Goal: Transaction & Acquisition: Purchase product/service

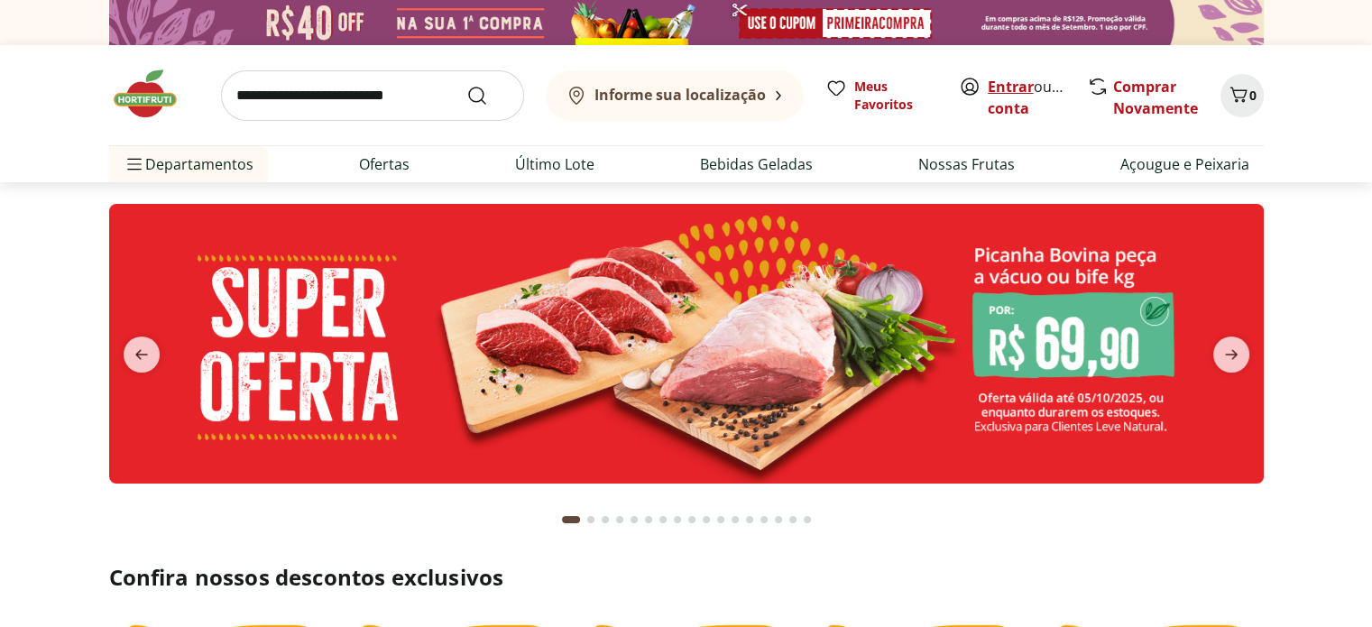
click at [1008, 80] on link "Entrar" at bounding box center [1011, 87] width 46 height 20
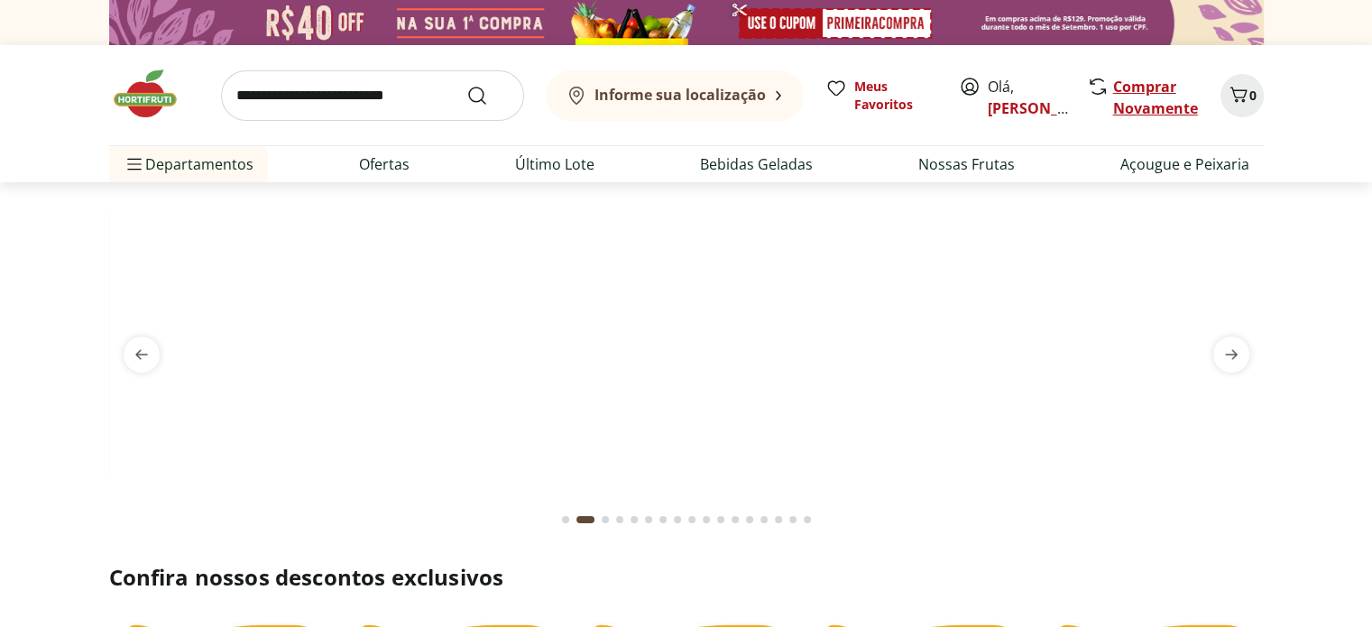
click at [1141, 107] on link "Comprar Novamente" at bounding box center [1155, 97] width 85 height 41
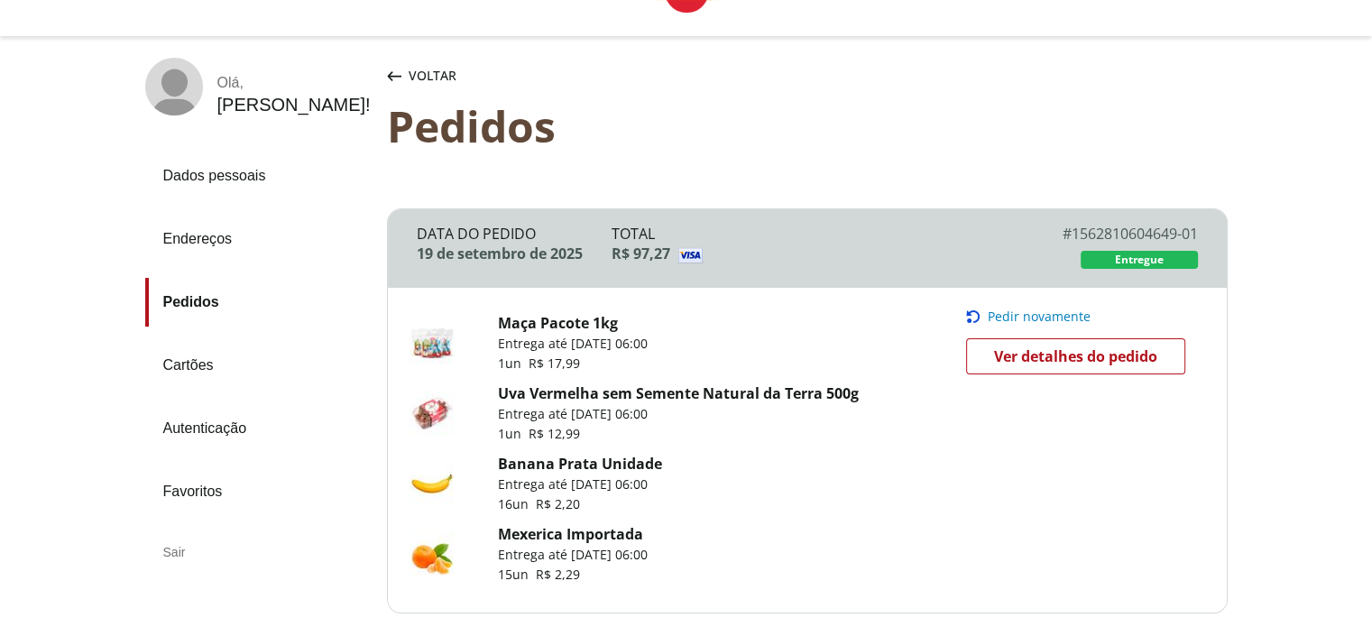
scroll to position [90, 0]
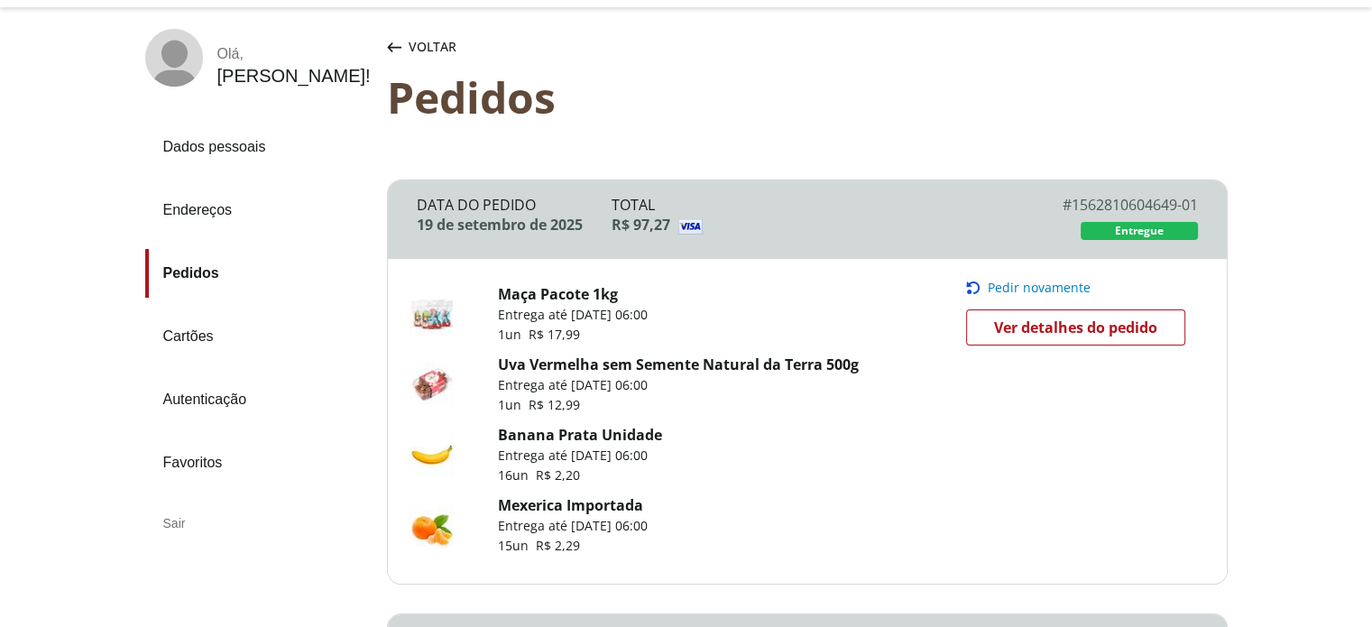
click at [1043, 281] on span "Pedir novamente" at bounding box center [1039, 287] width 103 height 14
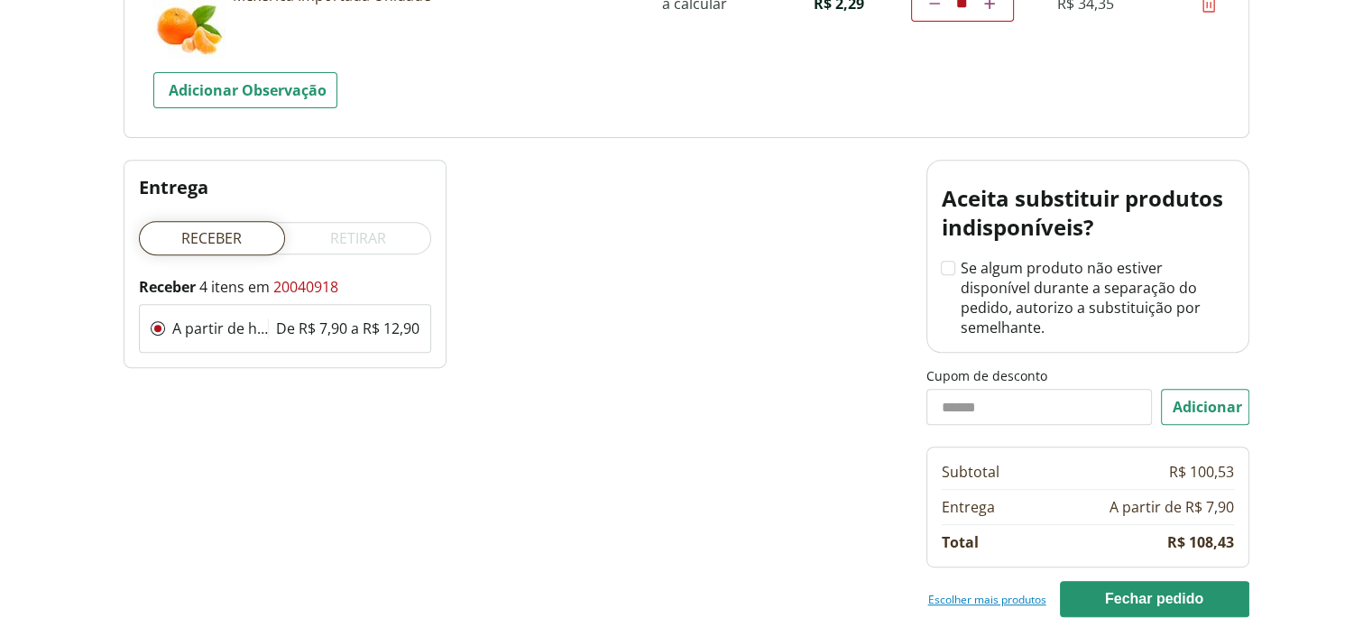
scroll to position [835, 0]
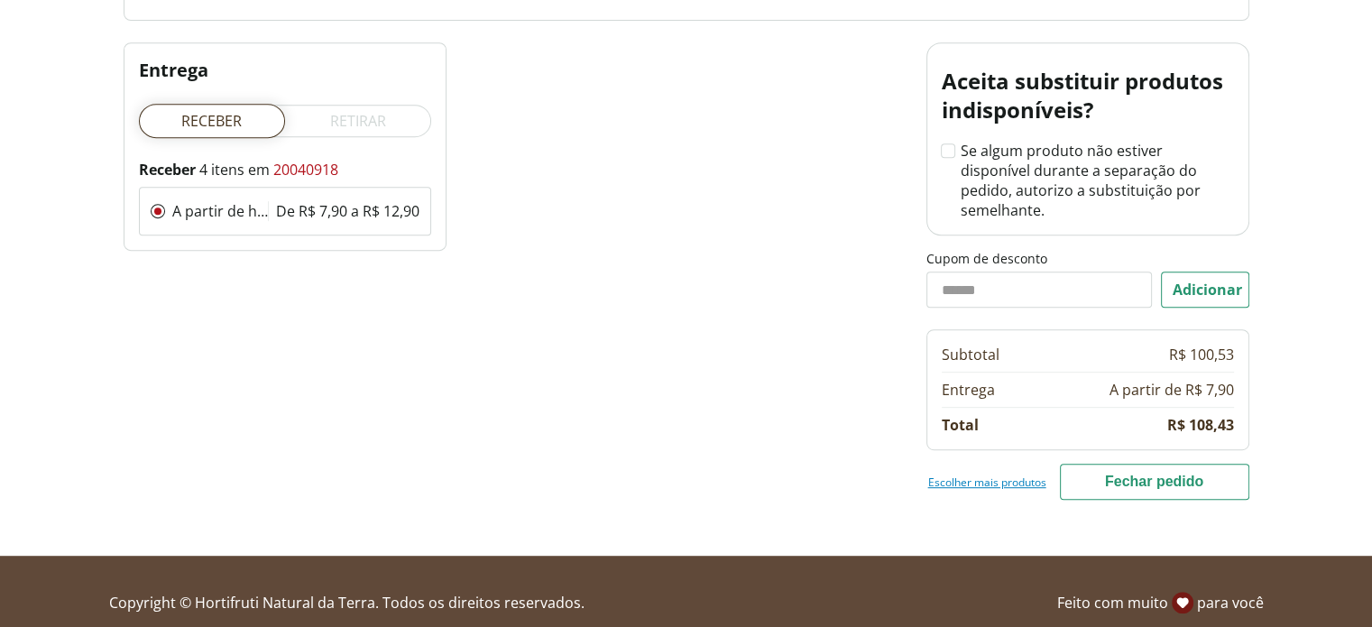
click at [1108, 464] on button "Fechar pedido" at bounding box center [1154, 482] width 189 height 36
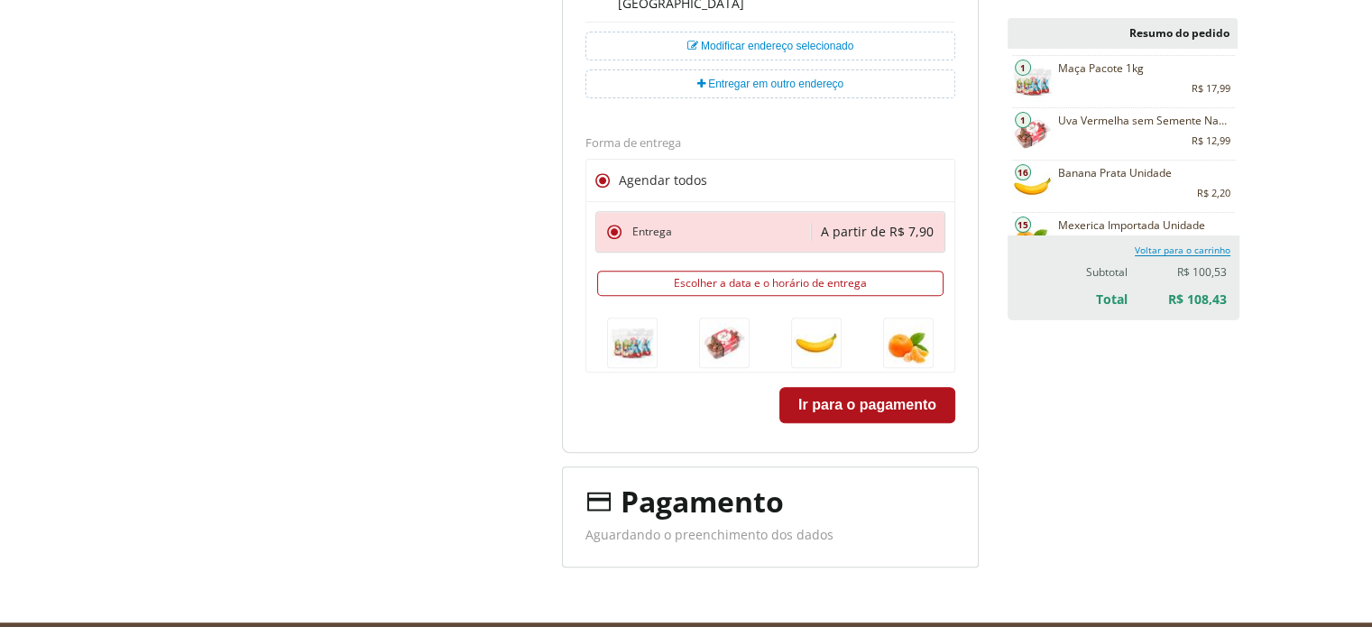
scroll to position [597, 0]
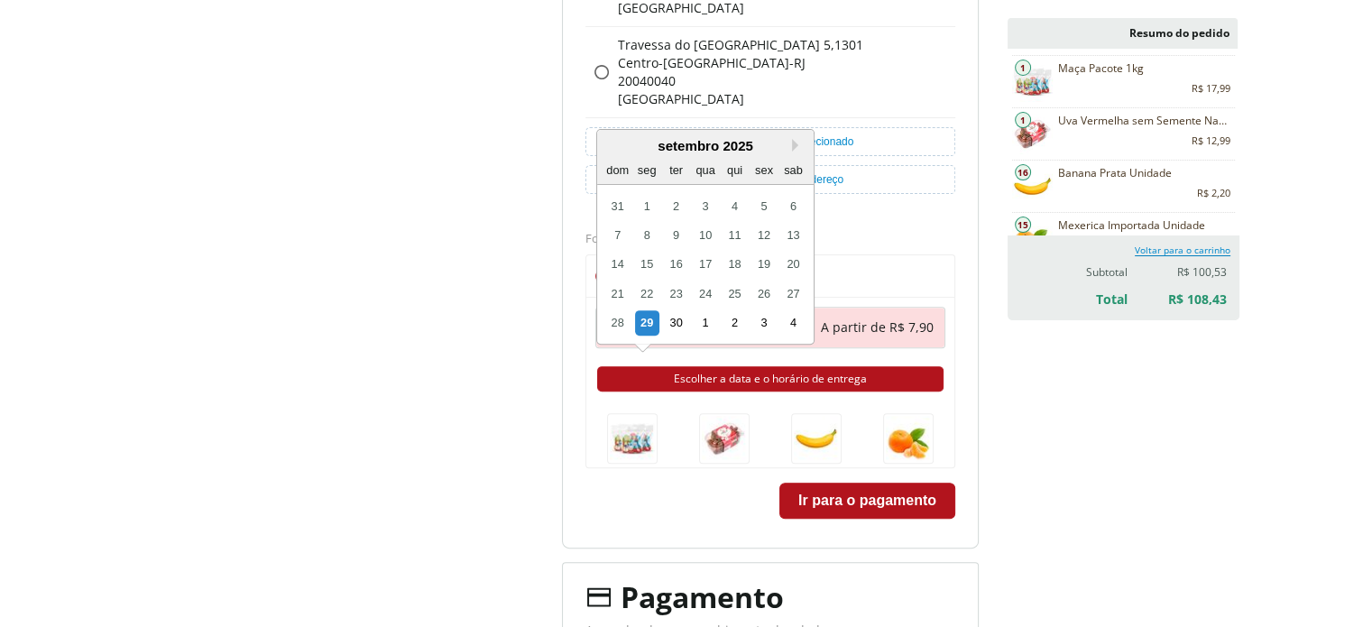
click at [740, 371] on button "Escolher a data e o horário de entrega" at bounding box center [770, 378] width 346 height 25
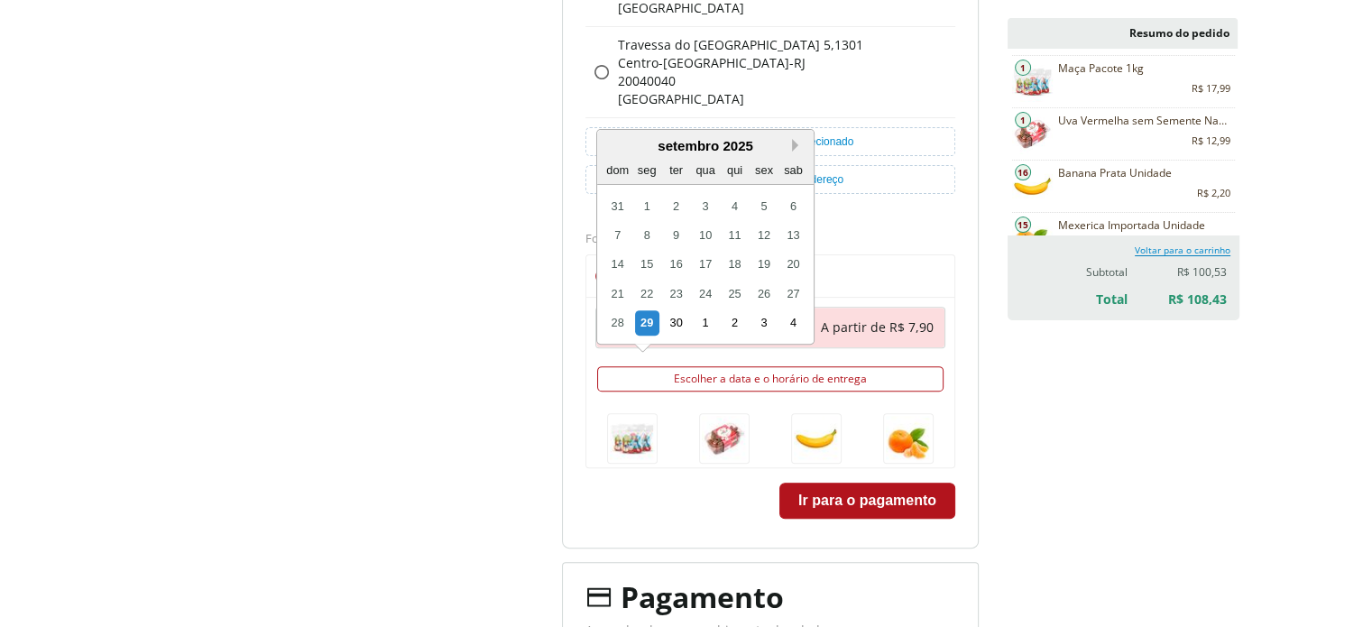
click at [799, 143] on button "Next month" at bounding box center [798, 145] width 13 height 13
click at [645, 196] on div "29" at bounding box center [646, 206] width 24 height 24
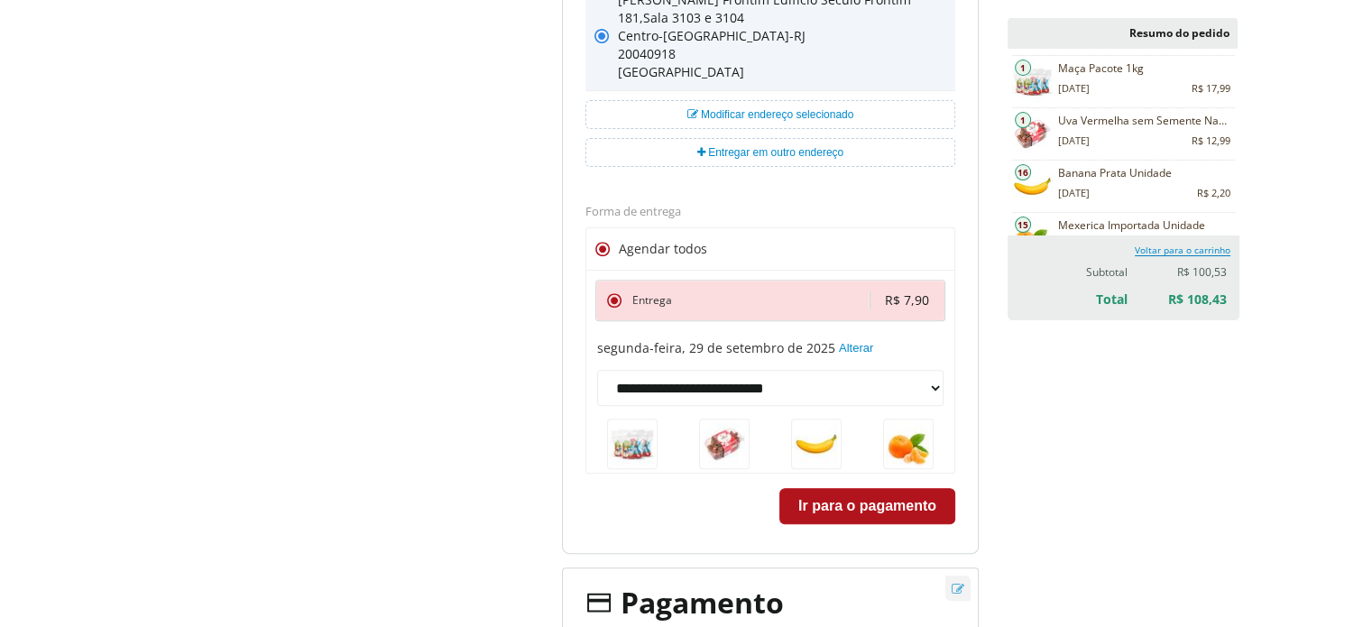
scroll to position [668, 0]
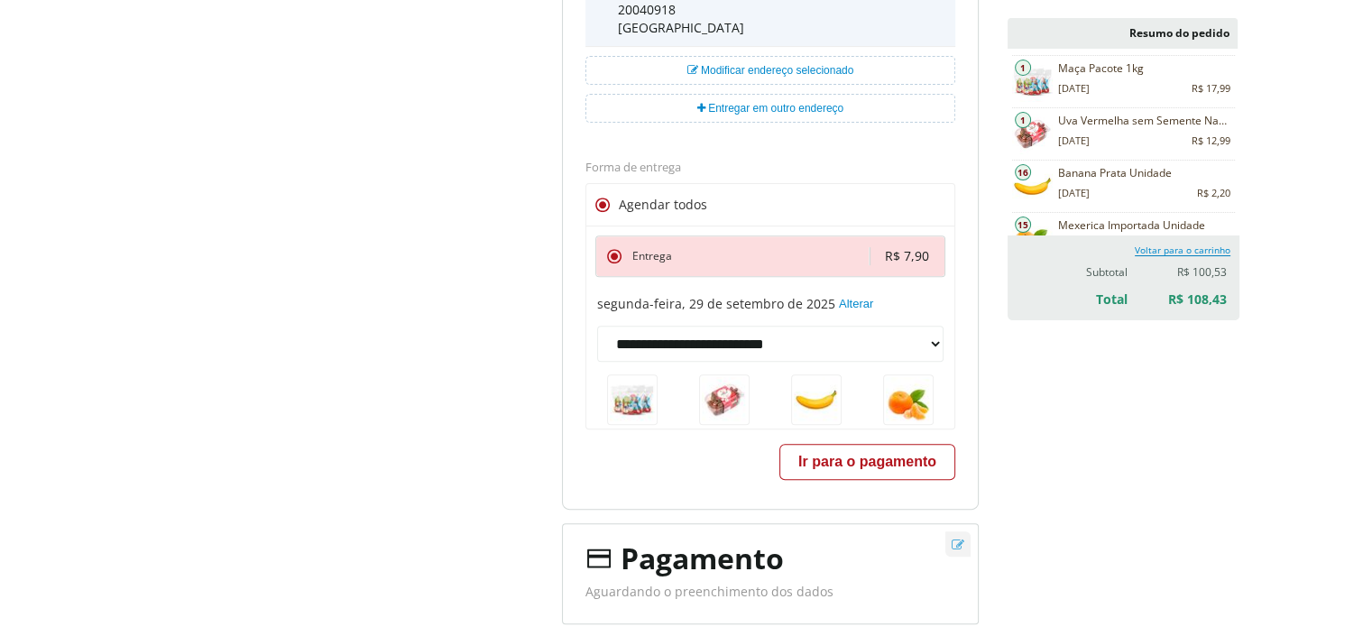
click at [850, 463] on button "Ir para o pagamento" at bounding box center [867, 462] width 176 height 36
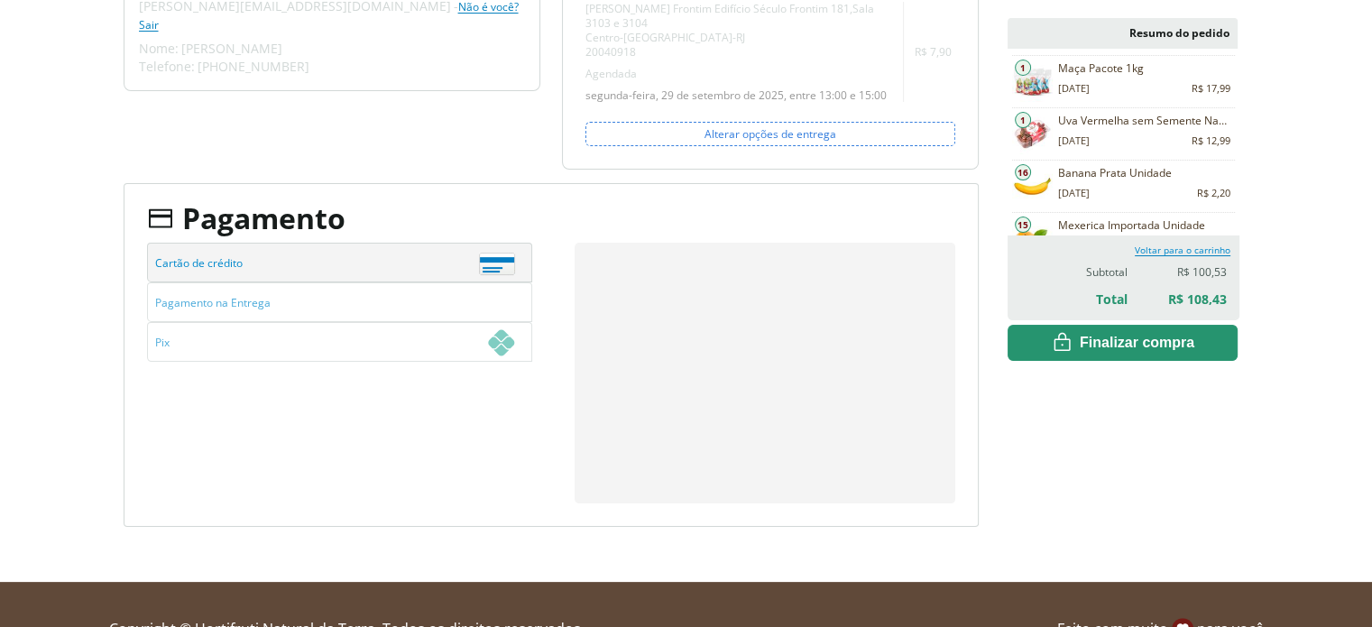
scroll to position [180, 0]
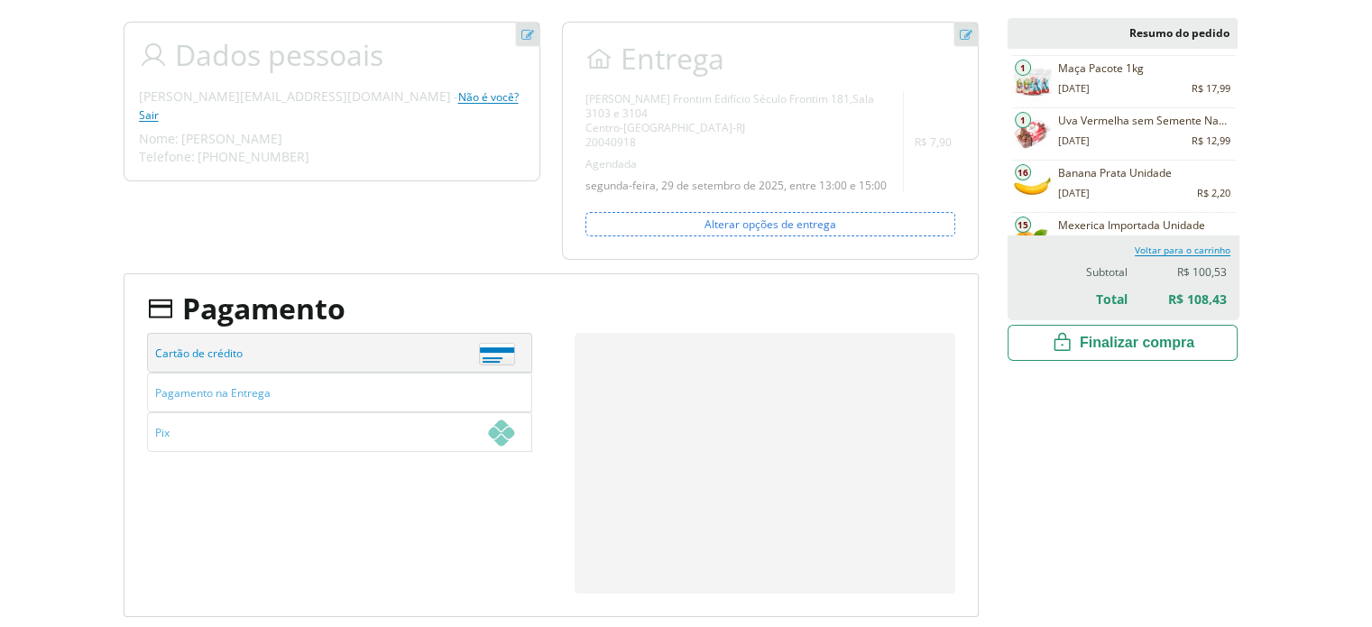
click at [1154, 346] on span "Finalizar compra" at bounding box center [1137, 343] width 115 height 18
